Goal: Task Accomplishment & Management: Manage account settings

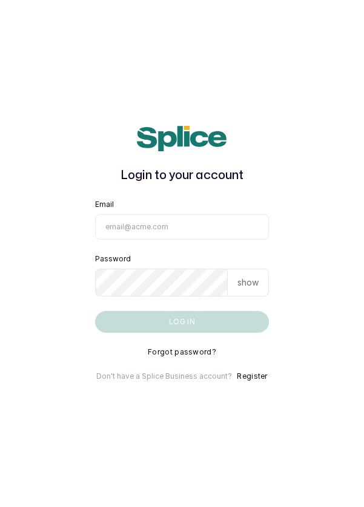
click at [192, 240] on input "Email" at bounding box center [182, 226] width 174 height 25
type input "info@dermaspaceng.com"
click at [95, 311] on button "Log in" at bounding box center [182, 322] width 174 height 22
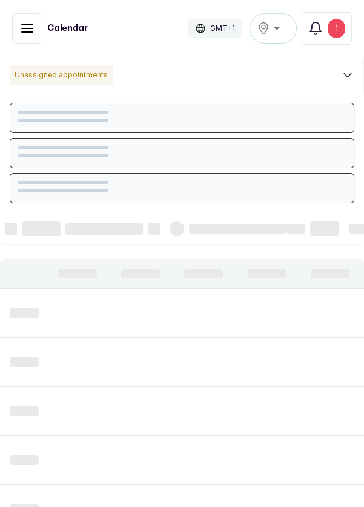
scroll to position [407, 0]
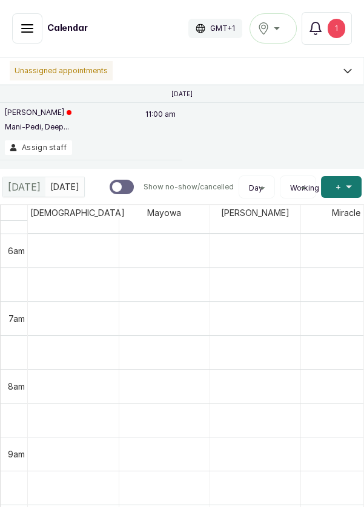
click at [21, 33] on icon "button" at bounding box center [27, 28] width 15 height 15
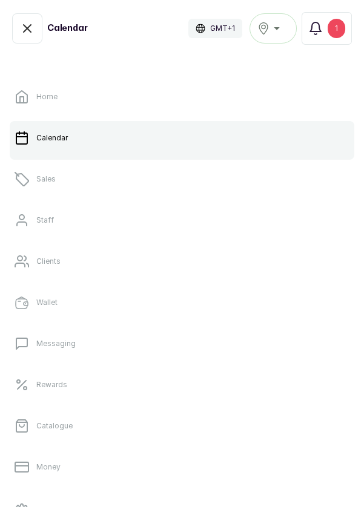
click at [53, 183] on p "Sales" at bounding box center [45, 179] width 19 height 10
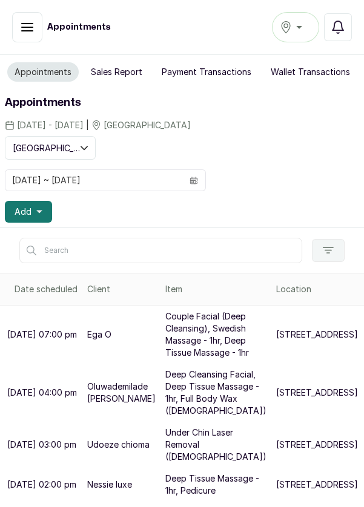
click at [342, 30] on icon "button" at bounding box center [337, 27] width 11 height 12
click at [25, 13] on button "Confirmed" at bounding box center [27, 27] width 30 height 30
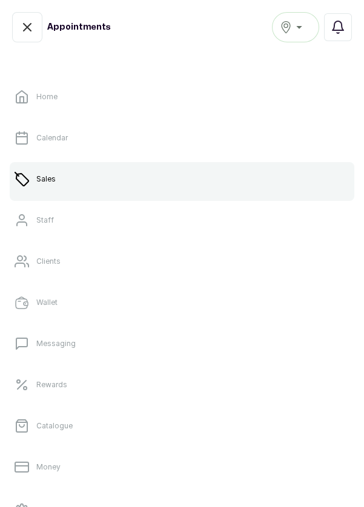
click at [38, 128] on link "Calendar" at bounding box center [182, 138] width 344 height 34
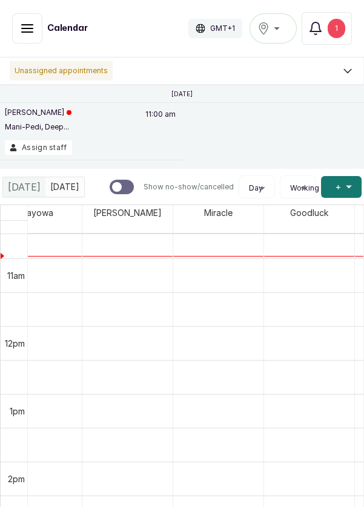
scroll to position [637, 0]
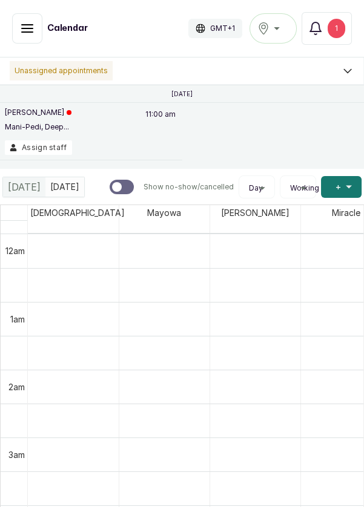
click at [334, 35] on div "1" at bounding box center [336, 28] width 18 height 19
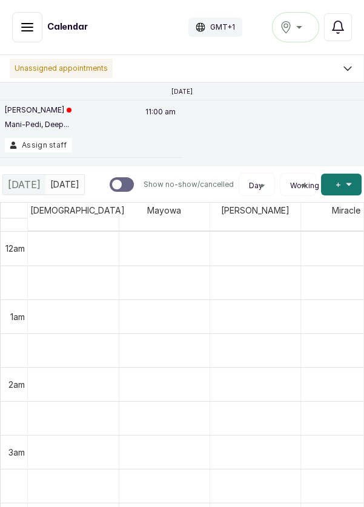
click at [24, 30] on icon "button" at bounding box center [27, 27] width 15 height 15
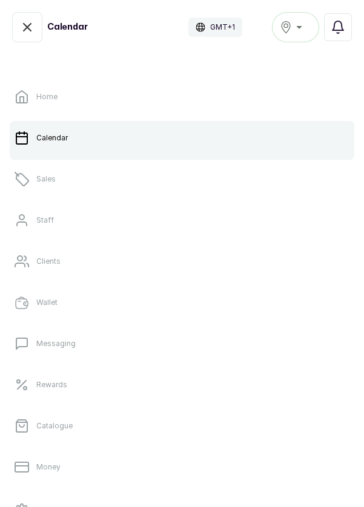
click at [54, 182] on p "Sales" at bounding box center [45, 179] width 19 height 10
